Goal: Find specific page/section: Find specific page/section

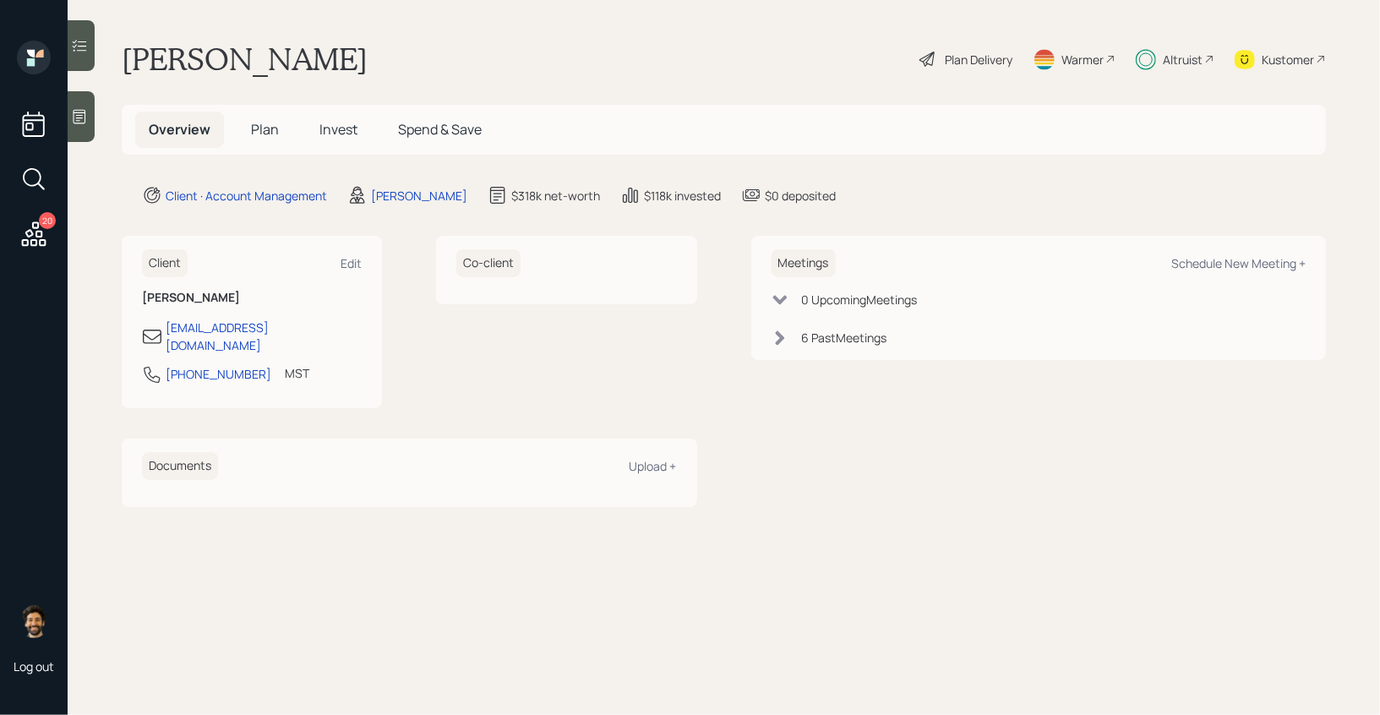
click at [1171, 55] on div "Altruist" at bounding box center [1182, 60] width 40 height 18
